Goal: Information Seeking & Learning: Learn about a topic

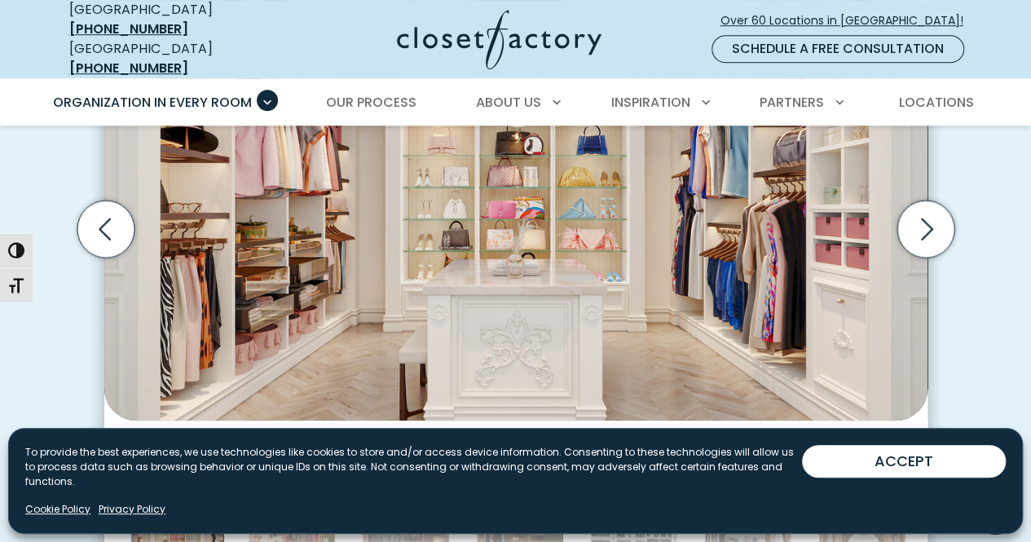
scroll to position [533, 0]
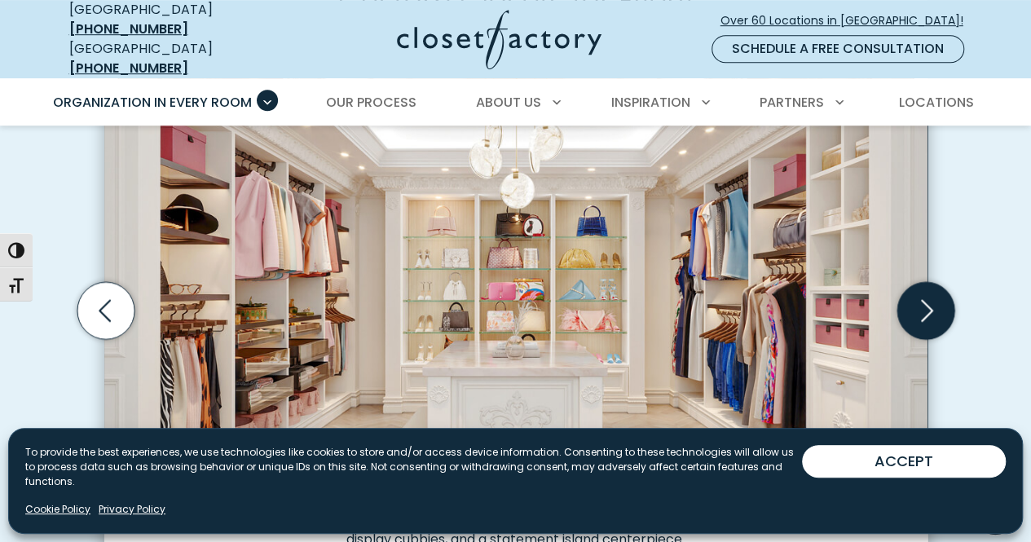
click at [930, 298] on icon "Next slide" at bounding box center [925, 309] width 57 height 57
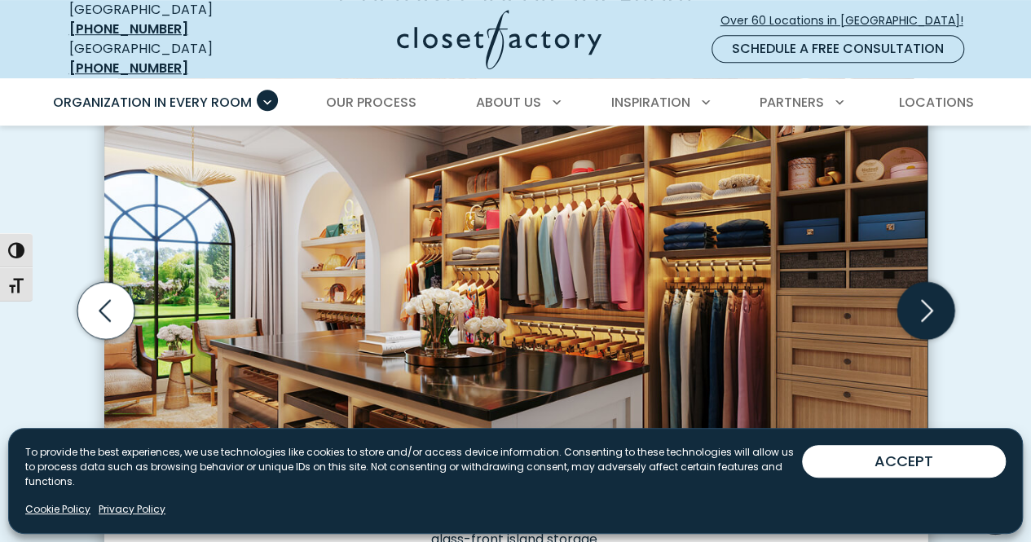
click at [929, 300] on icon "Next slide" at bounding box center [927, 310] width 12 height 22
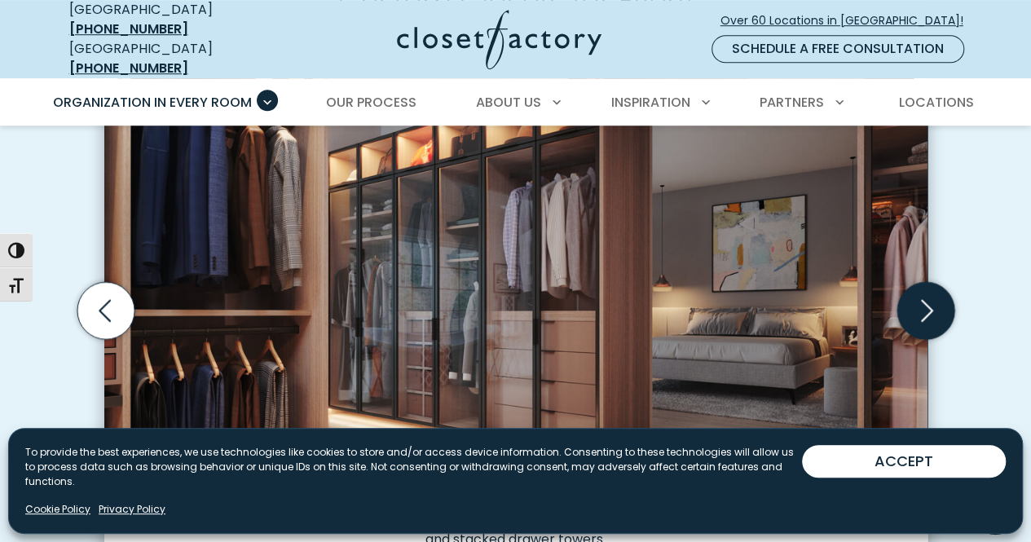
click at [929, 300] on icon "Next slide" at bounding box center [927, 310] width 12 height 22
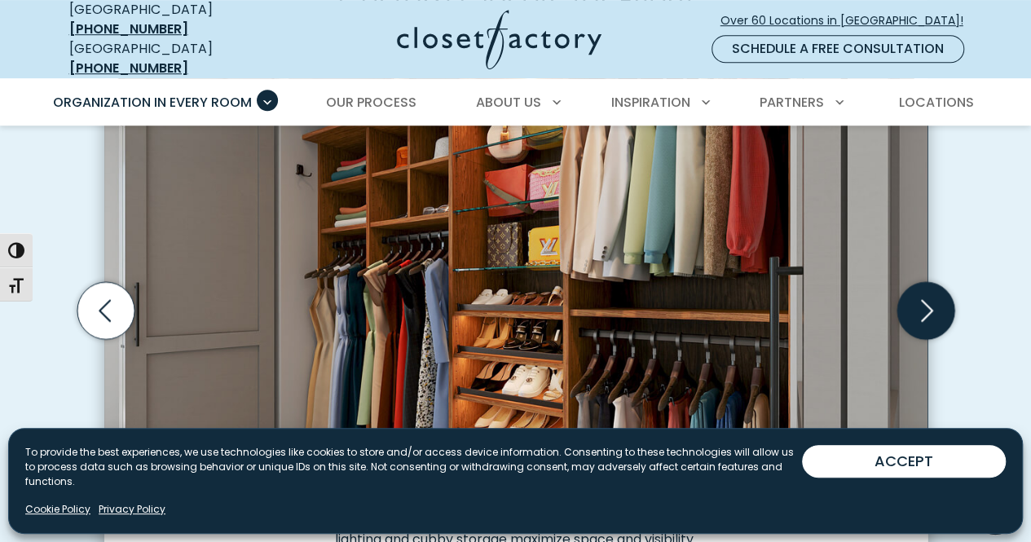
click at [929, 300] on icon "Next slide" at bounding box center [927, 310] width 12 height 22
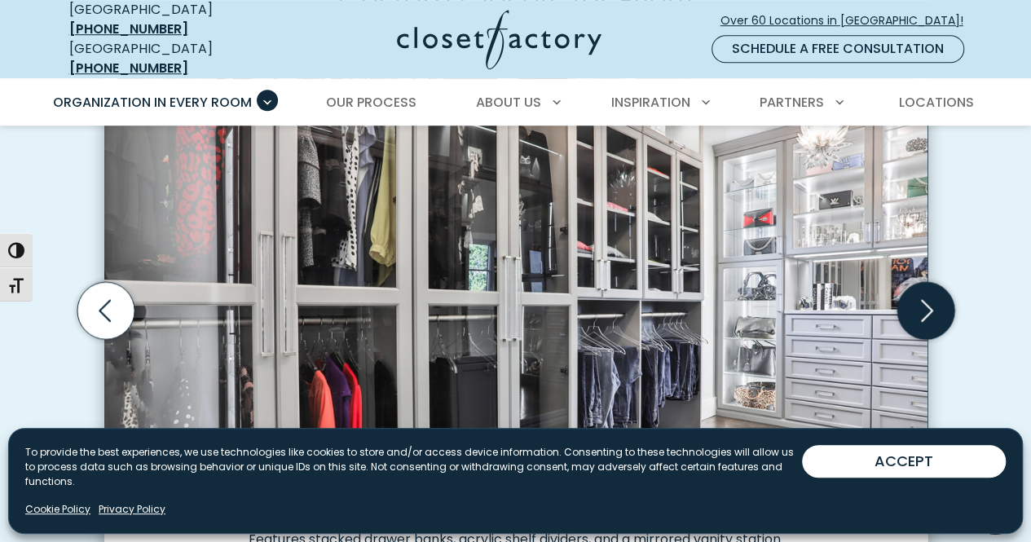
click at [929, 300] on icon "Next slide" at bounding box center [927, 310] width 12 height 22
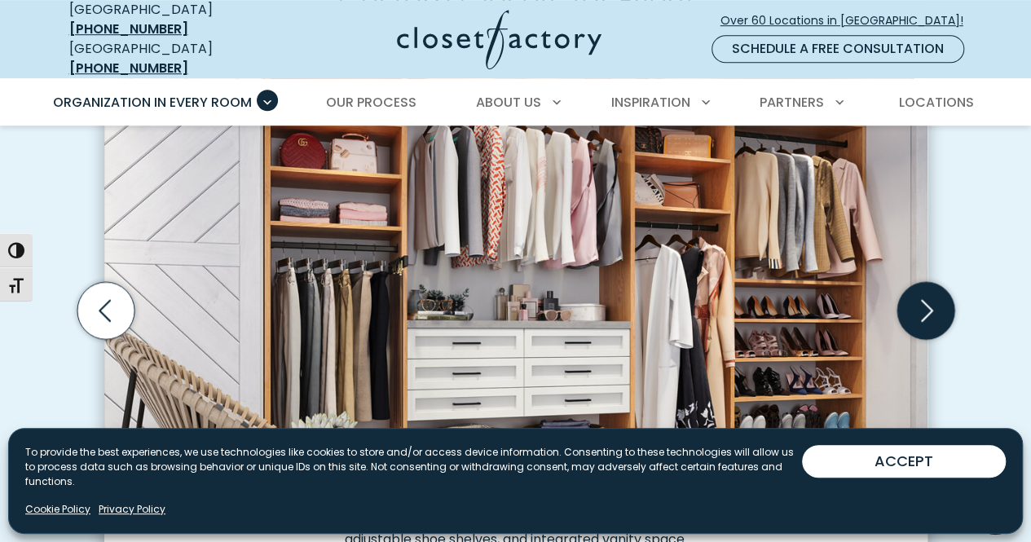
click at [929, 300] on icon "Next slide" at bounding box center [927, 310] width 12 height 22
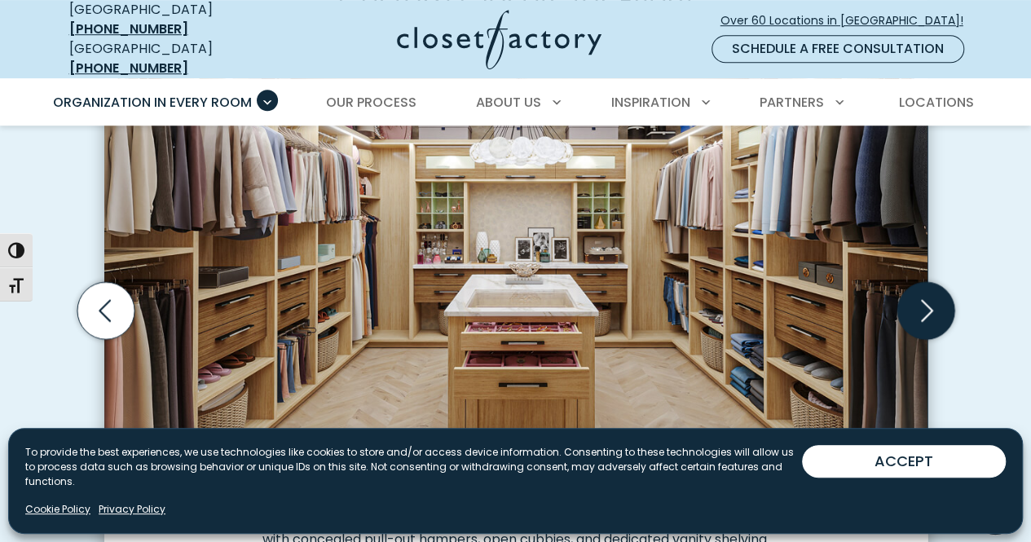
click at [929, 300] on icon "Next slide" at bounding box center [927, 310] width 12 height 22
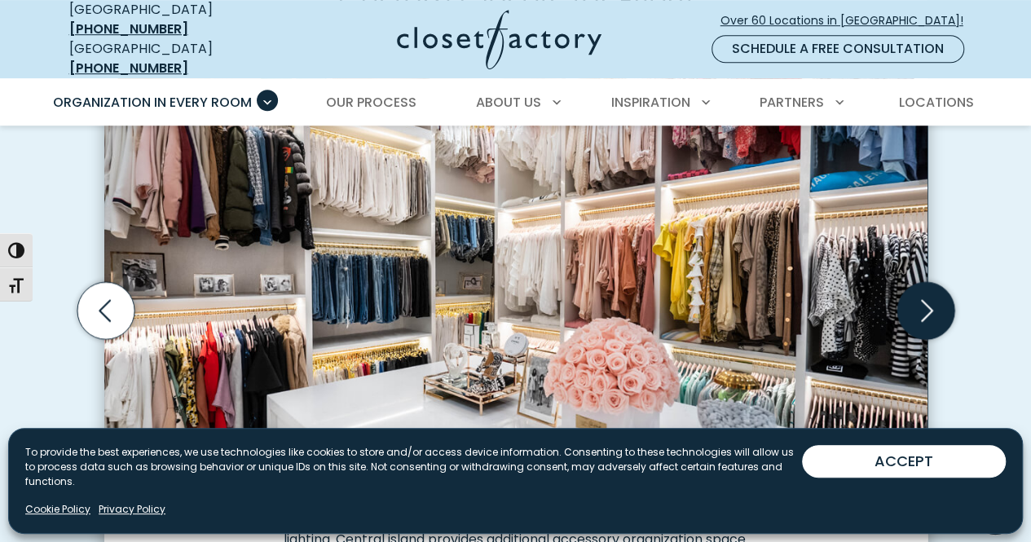
click at [929, 300] on icon "Next slide" at bounding box center [927, 310] width 12 height 22
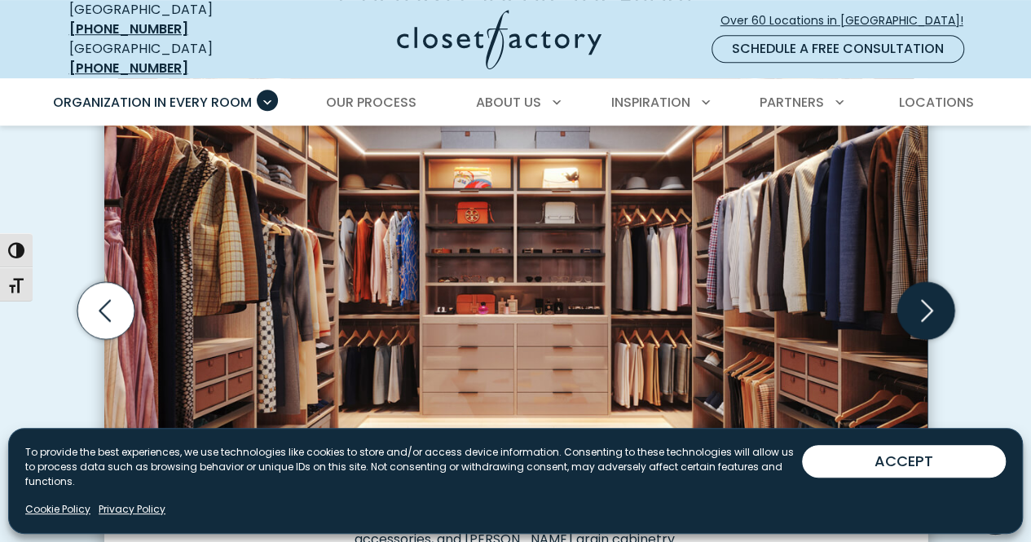
click at [929, 300] on icon "Next slide" at bounding box center [927, 310] width 12 height 22
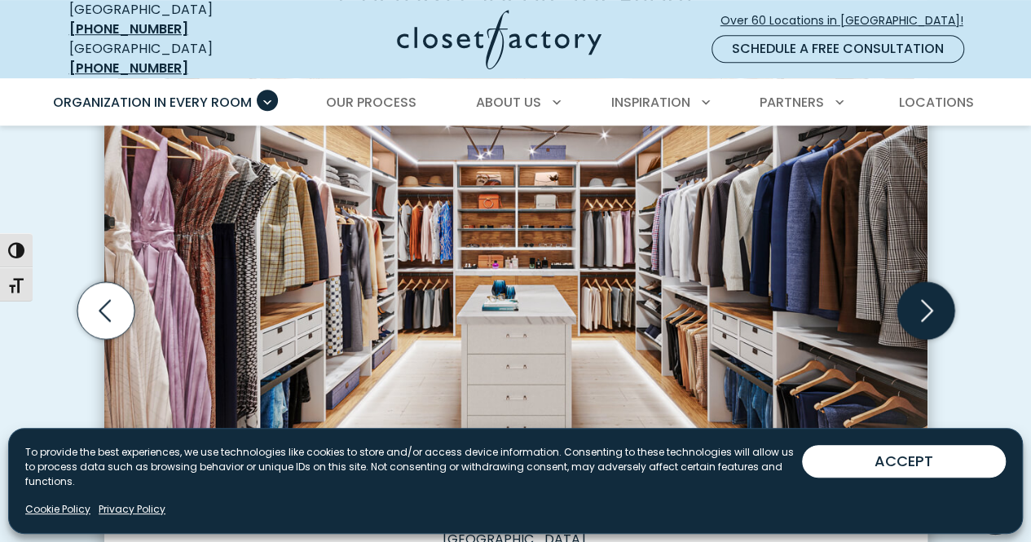
click at [929, 300] on icon "Next slide" at bounding box center [927, 310] width 12 height 22
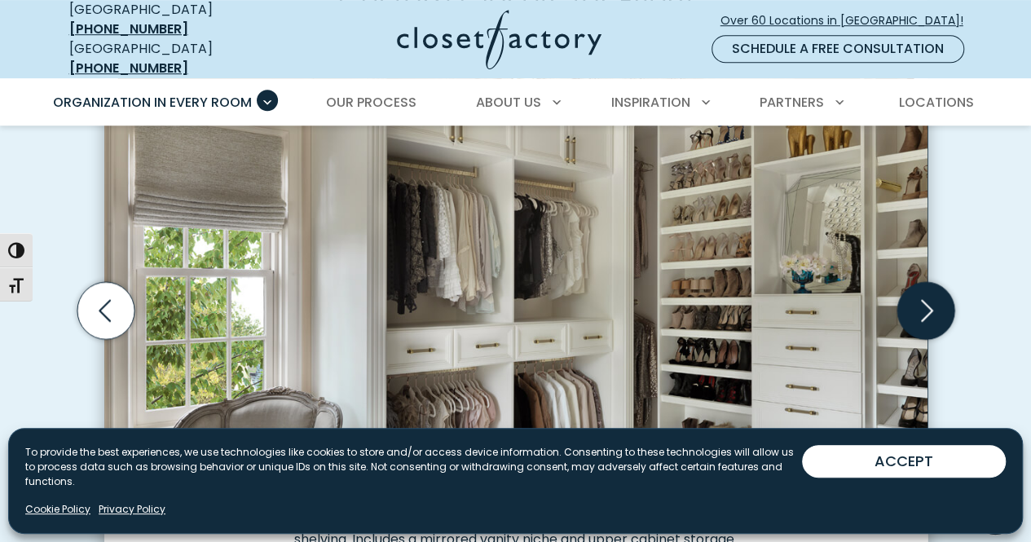
click at [929, 300] on icon "Next slide" at bounding box center [927, 310] width 12 height 22
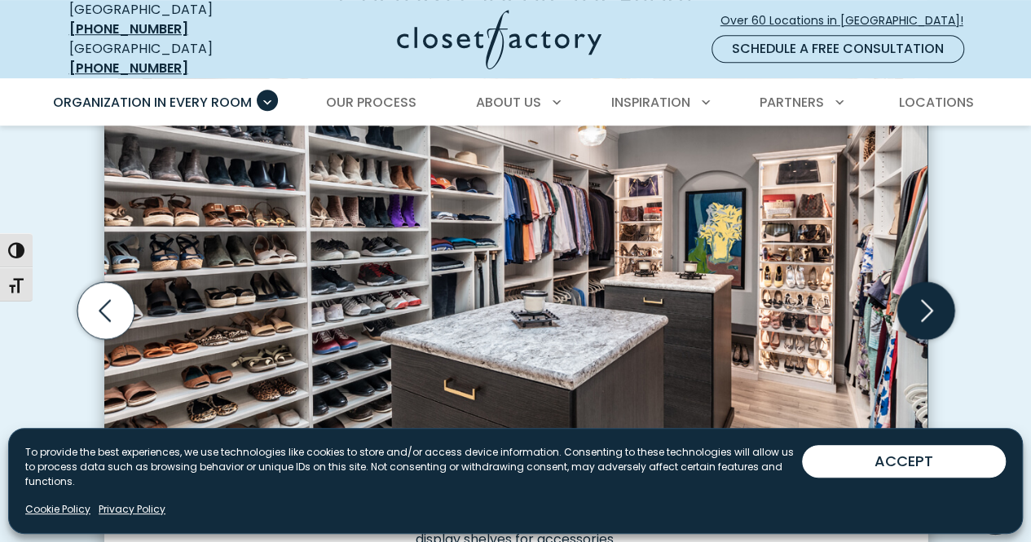
click at [929, 300] on icon "Next slide" at bounding box center [927, 310] width 12 height 22
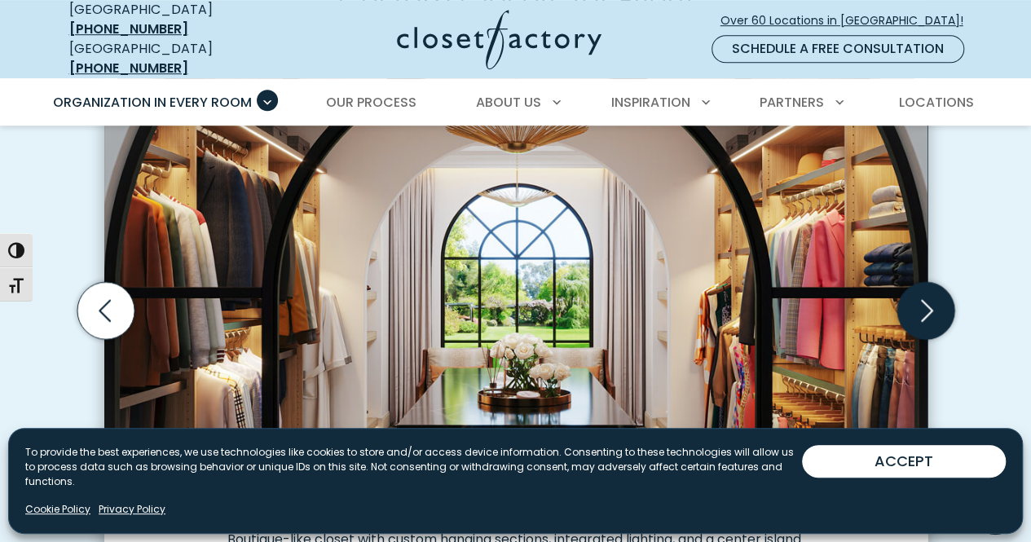
click at [929, 300] on icon "Next slide" at bounding box center [927, 310] width 12 height 22
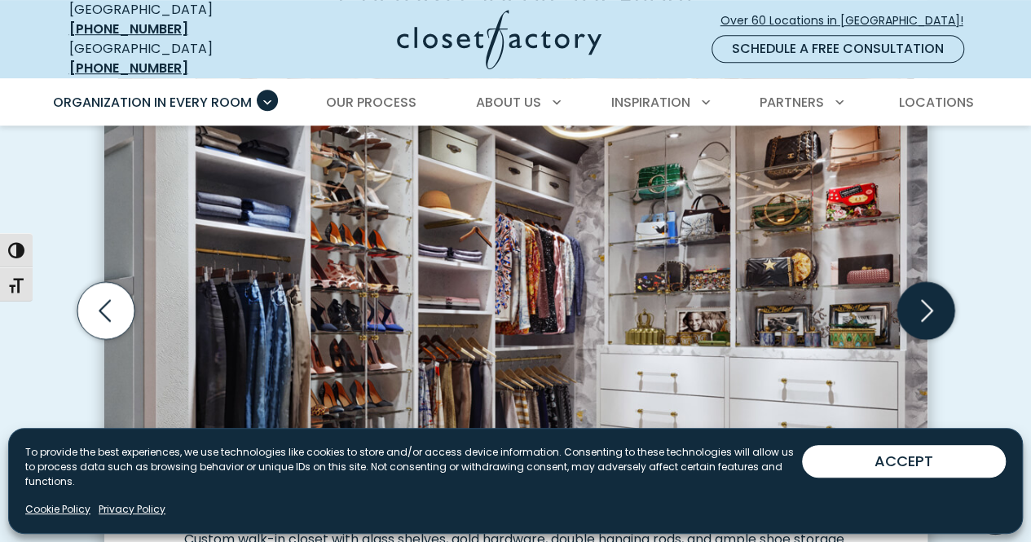
click at [929, 300] on icon "Next slide" at bounding box center [927, 310] width 12 height 22
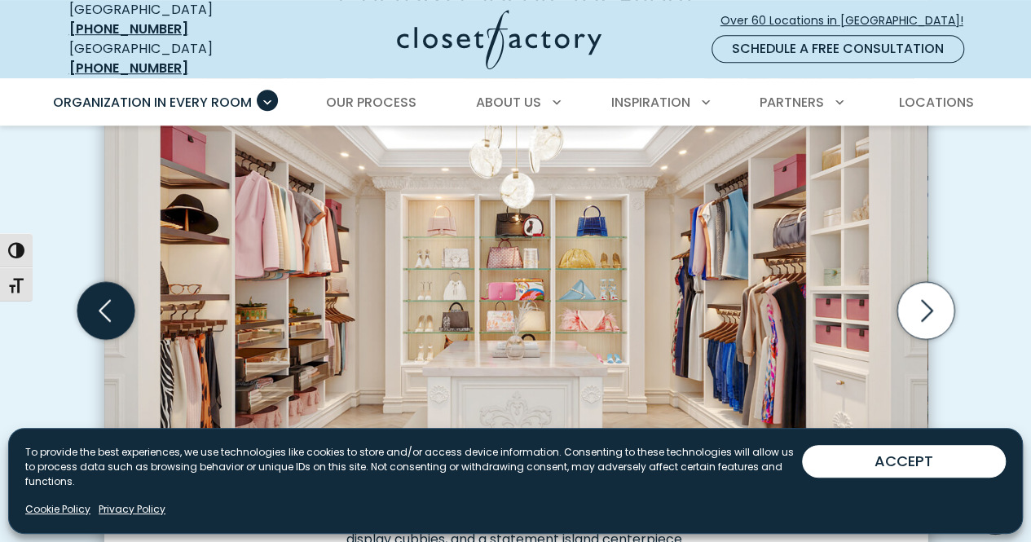
click at [101, 298] on icon "Previous slide" at bounding box center [105, 309] width 57 height 57
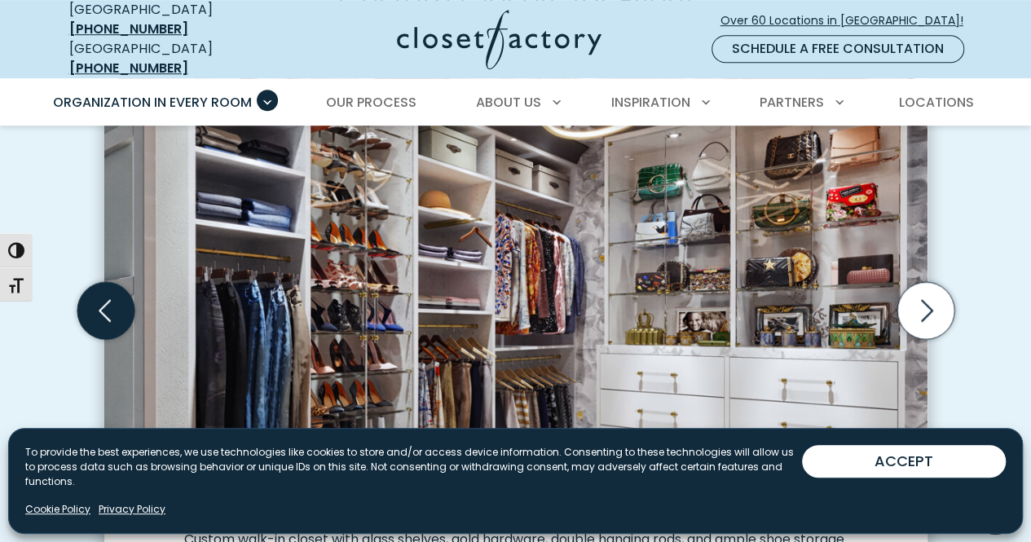
click at [101, 298] on icon "Previous slide" at bounding box center [105, 309] width 57 height 57
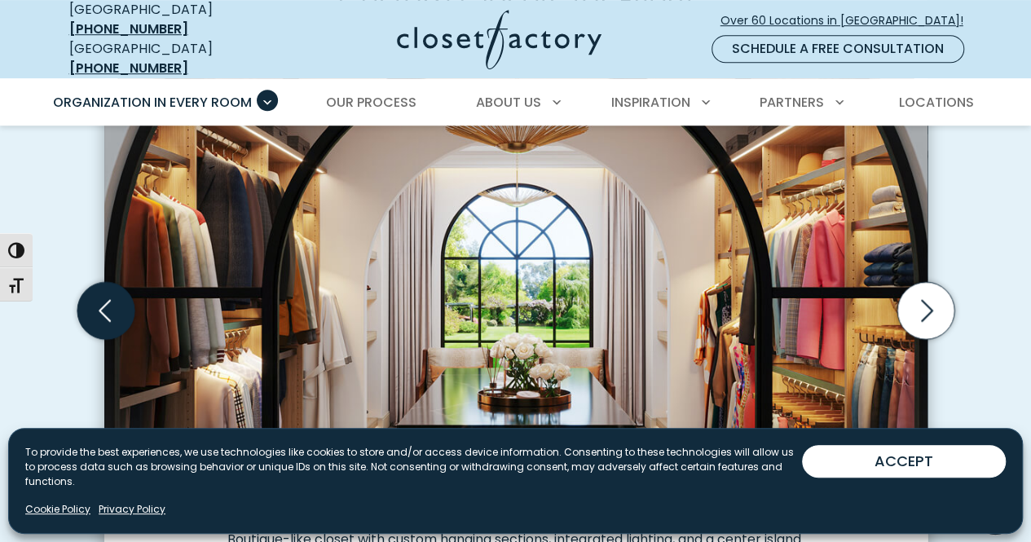
click at [101, 298] on icon "Previous slide" at bounding box center [105, 309] width 57 height 57
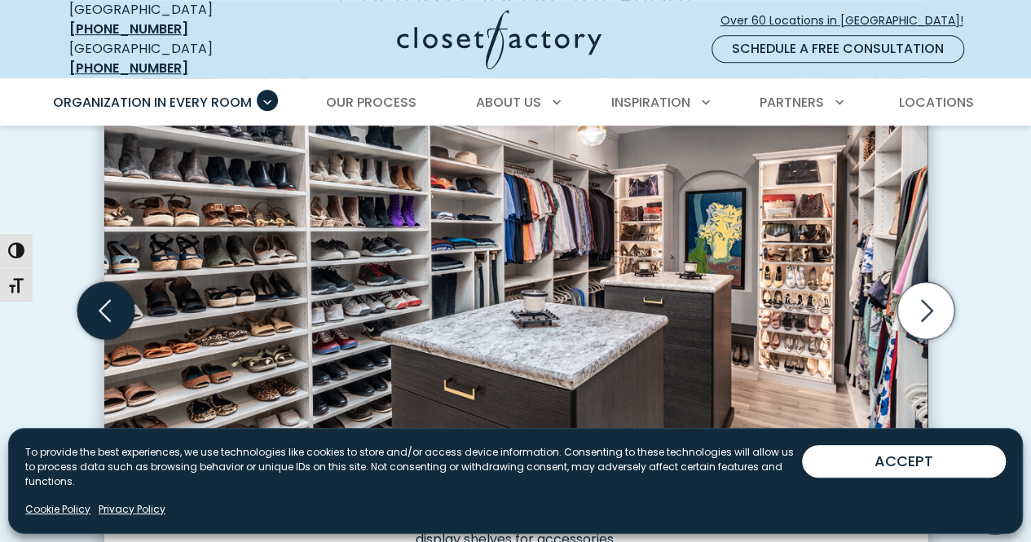
click at [101, 298] on icon "Previous slide" at bounding box center [105, 309] width 57 height 57
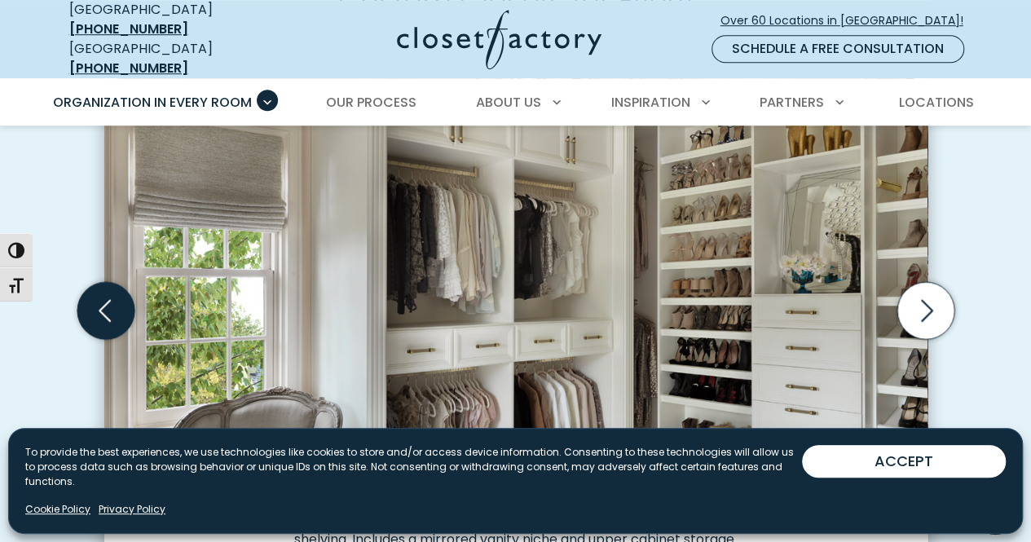
click at [101, 298] on icon "Previous slide" at bounding box center [105, 309] width 57 height 57
